Goal: Use online tool/utility: Utilize a website feature to perform a specific function

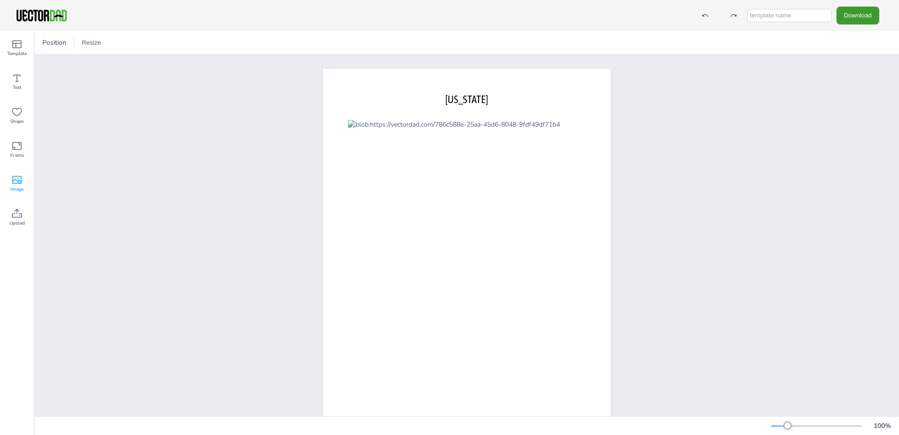
click at [19, 188] on span "Image" at bounding box center [16, 189] width 13 height 8
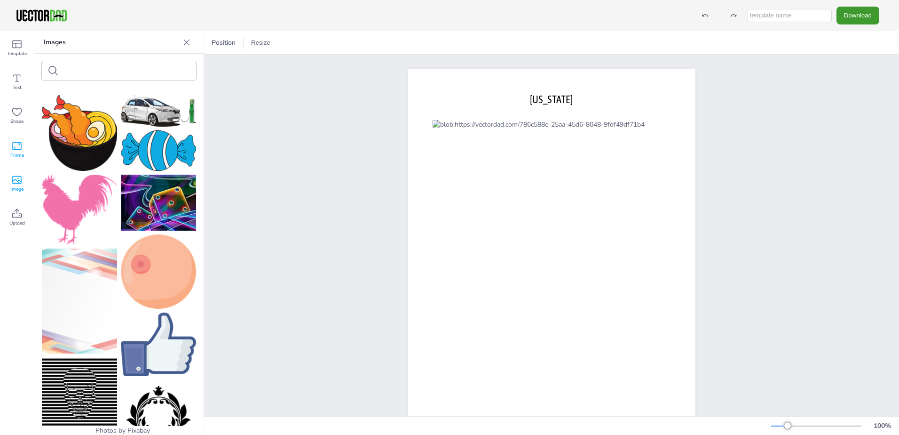
click at [20, 154] on span "Frame" at bounding box center [17, 155] width 14 height 8
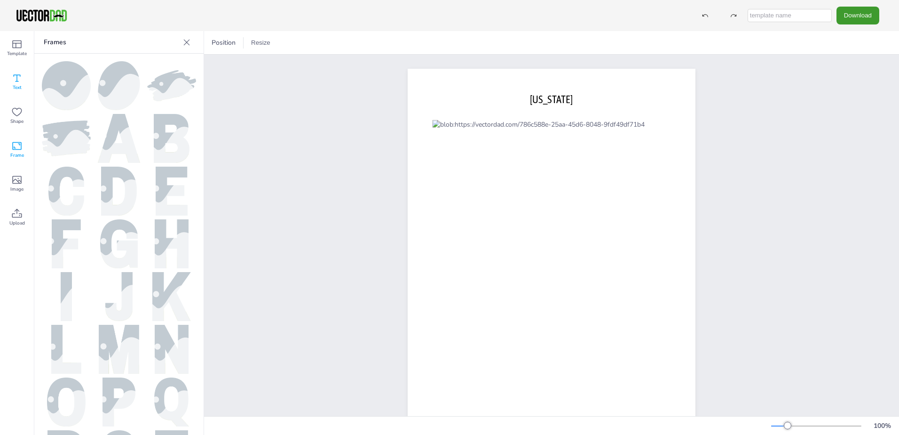
click at [16, 88] on span "Text" at bounding box center [17, 88] width 9 height 8
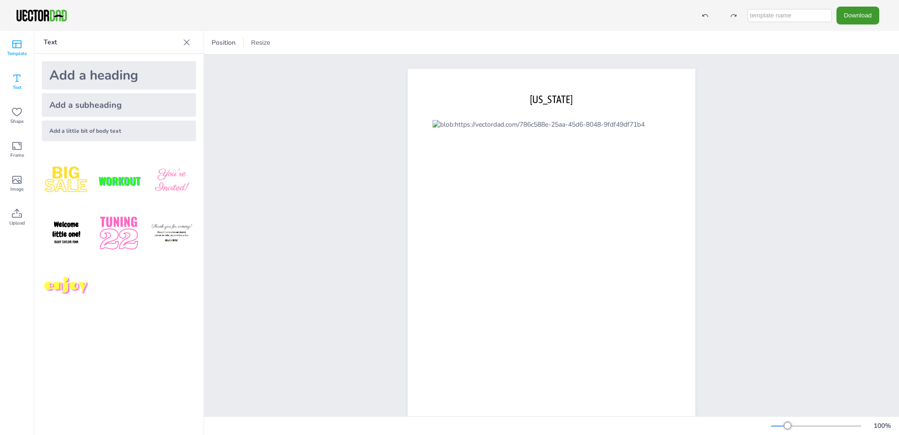
click at [22, 57] on div "Template" at bounding box center [17, 48] width 34 height 34
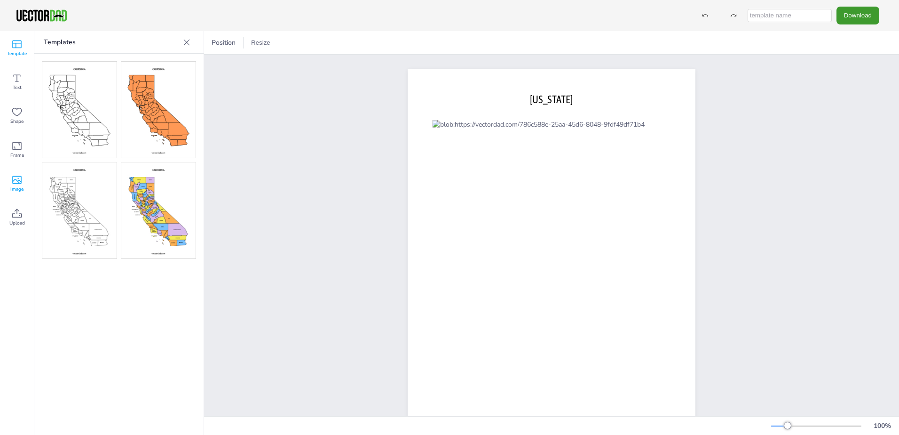
click at [18, 185] on icon at bounding box center [16, 179] width 11 height 11
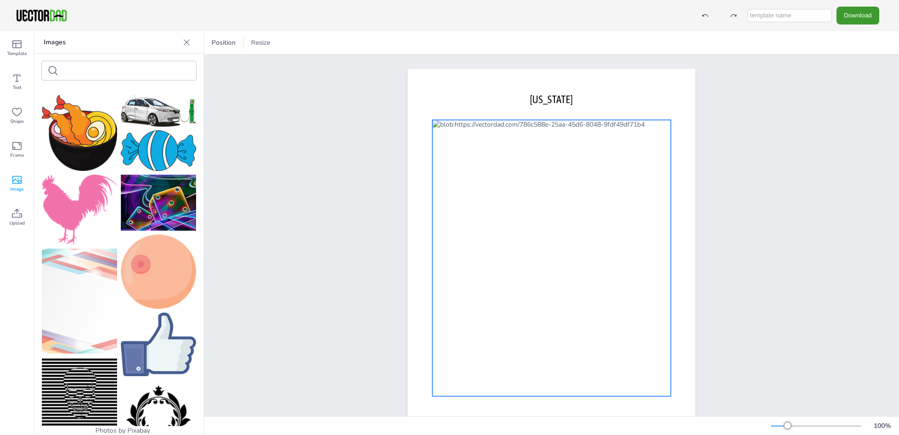
scroll to position [46, 0]
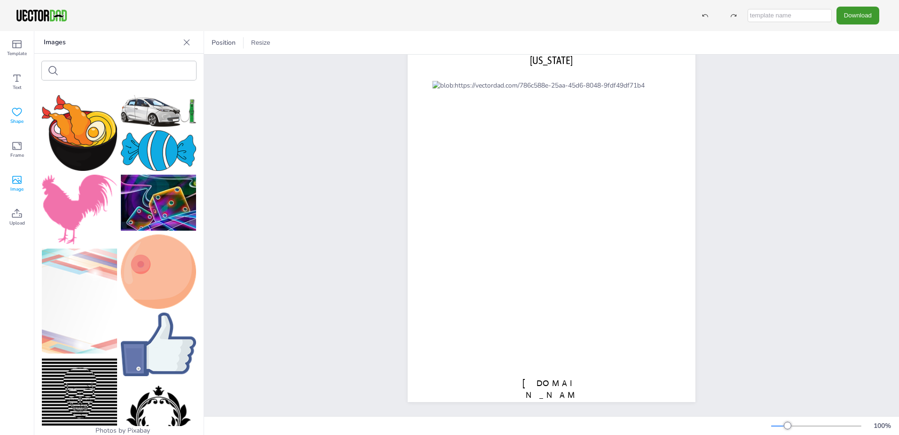
click at [19, 112] on icon at bounding box center [16, 111] width 11 height 11
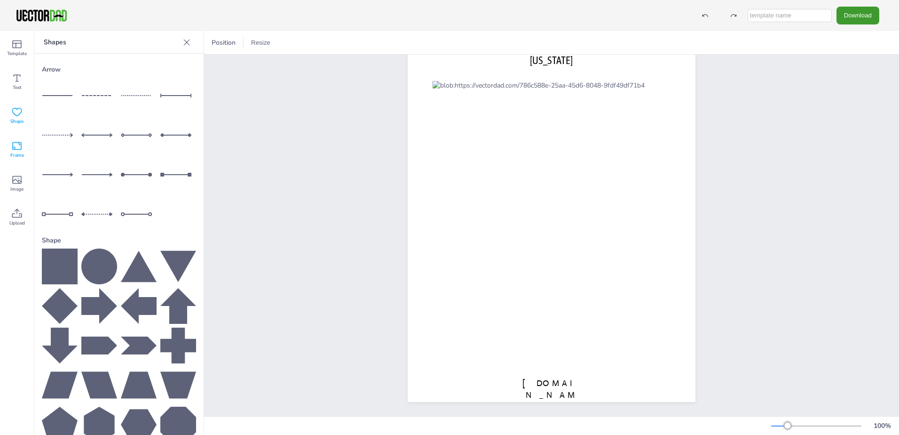
click at [14, 139] on div "Frame" at bounding box center [17, 150] width 34 height 34
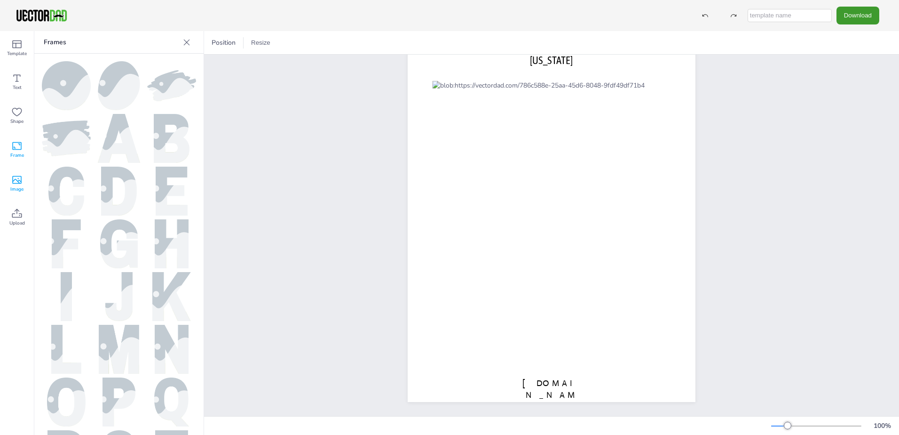
click at [8, 186] on div "Image" at bounding box center [17, 184] width 34 height 34
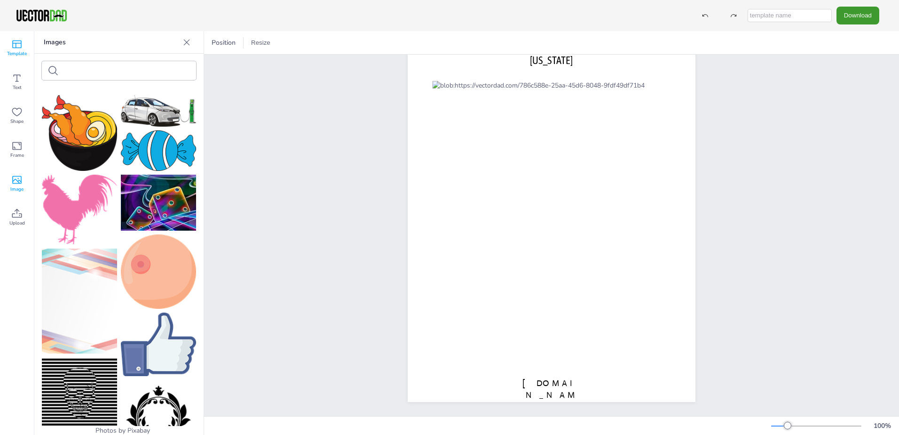
click at [14, 57] on div "Template" at bounding box center [17, 48] width 34 height 34
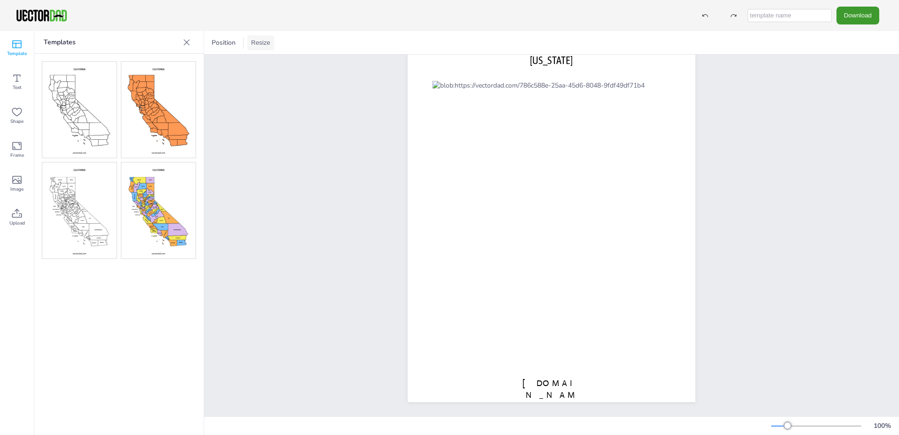
click at [265, 46] on button "Resize" at bounding box center [260, 42] width 27 height 15
click at [230, 45] on span "Position" at bounding box center [224, 42] width 28 height 9
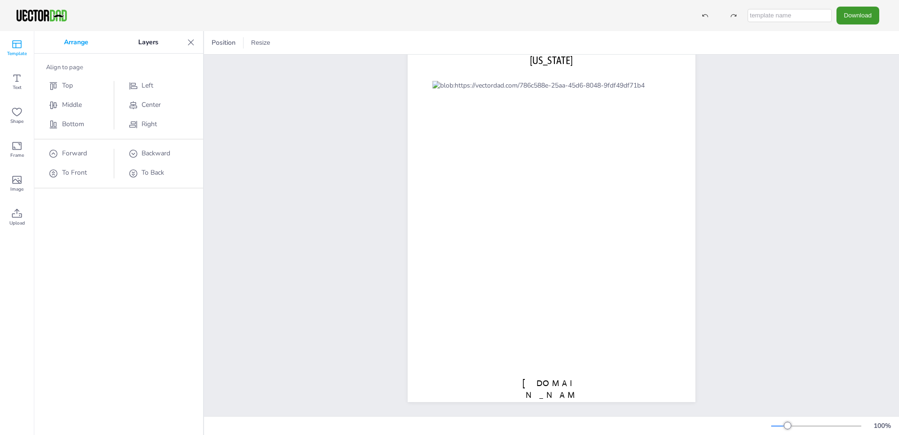
click at [223, 106] on div "[DOMAIN_NAME] [US_STATE]" at bounding box center [551, 216] width 695 height 400
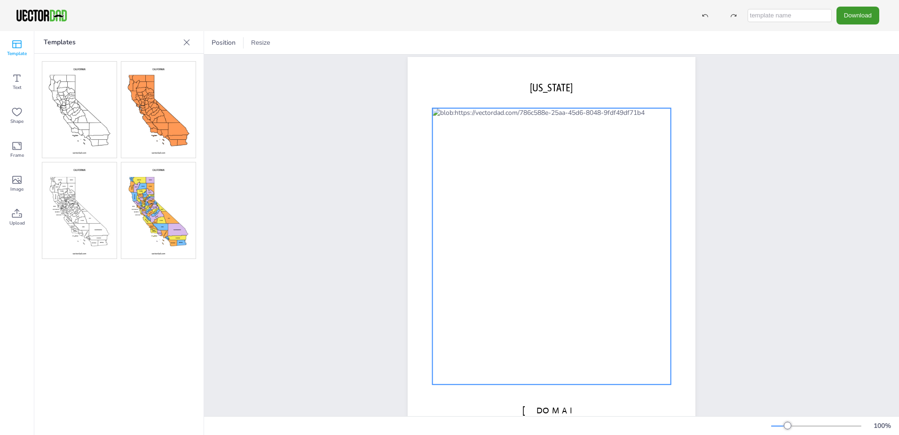
scroll to position [0, 0]
